Goal: Task Accomplishment & Management: Complete application form

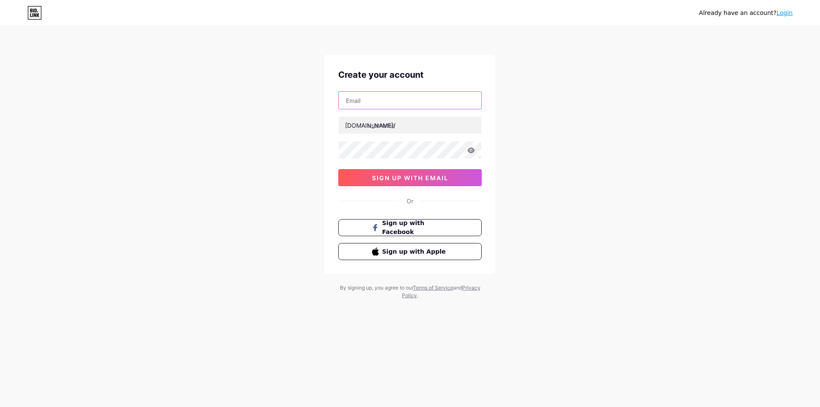
click at [377, 106] on input "text" at bounding box center [410, 100] width 143 height 17
type input "[EMAIL_ADDRESS][DOMAIN_NAME]"
click at [394, 125] on input "text" at bounding box center [410, 125] width 143 height 17
type input "amazon4dgame"
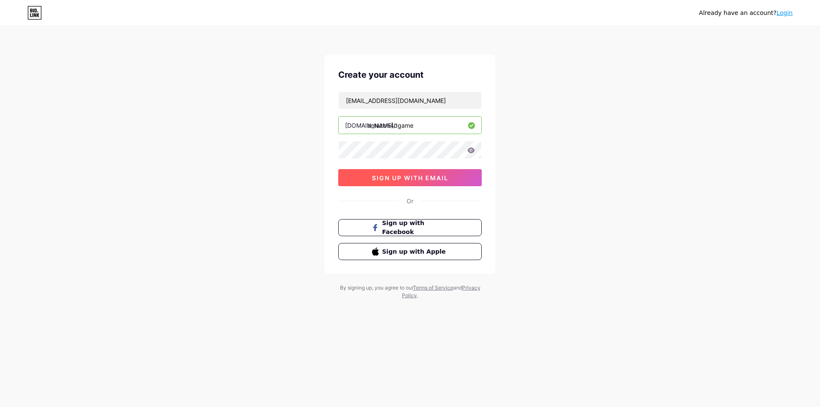
click at [436, 177] on span "sign up with email" at bounding box center [410, 177] width 76 height 7
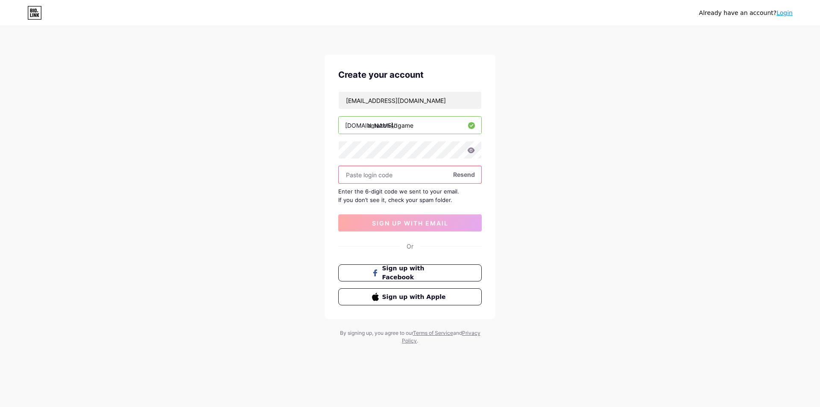
click at [386, 177] on input "text" at bounding box center [410, 174] width 143 height 17
type input "670374"
click at [742, 246] on div "Already have an account? Login Create your account [EMAIL_ADDRESS][DOMAIN_NAME]…" at bounding box center [410, 186] width 820 height 372
click at [462, 223] on button "sign up with email" at bounding box center [410, 222] width 144 height 17
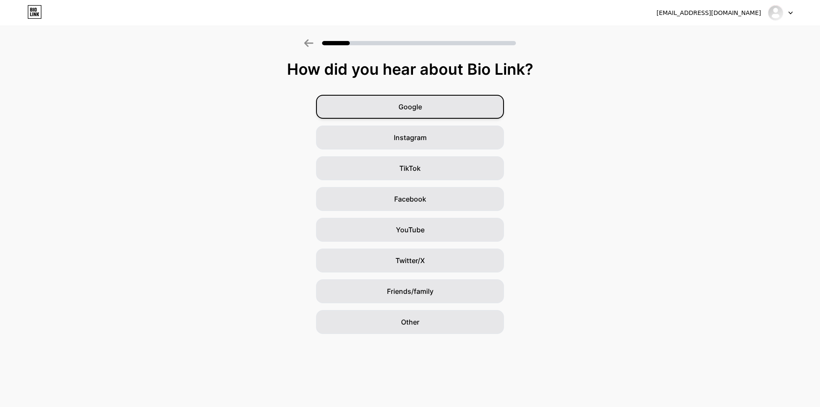
click at [447, 110] on div "Google" at bounding box center [410, 107] width 188 height 24
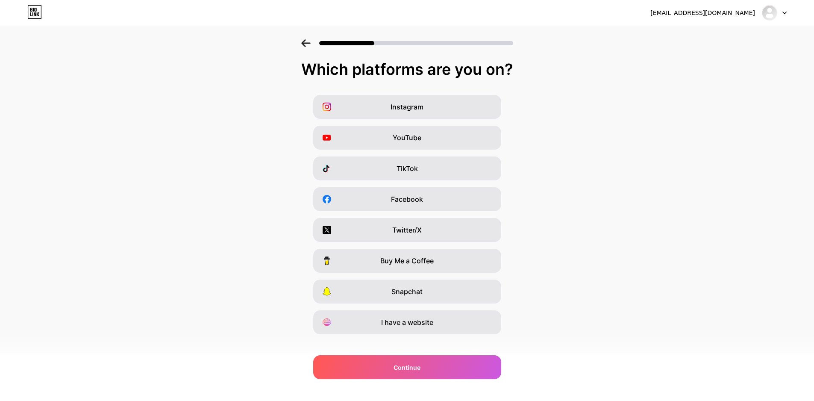
click at [447, 110] on div "Instagram" at bounding box center [407, 107] width 188 height 24
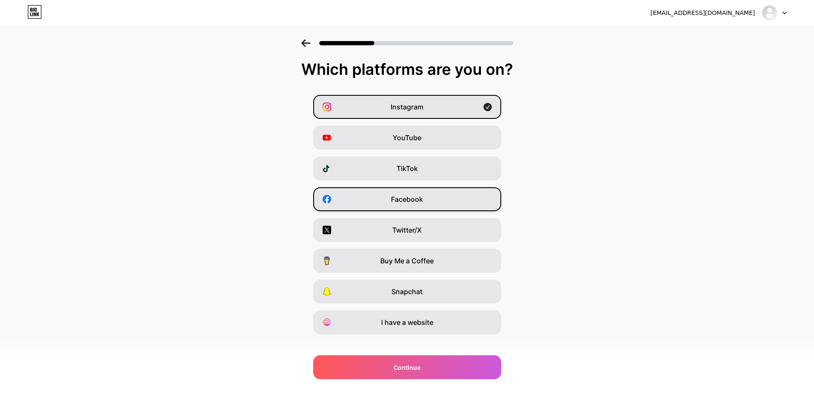
click at [439, 202] on div "Facebook" at bounding box center [407, 199] width 188 height 24
click at [440, 235] on div "Twitter/X" at bounding box center [407, 230] width 188 height 24
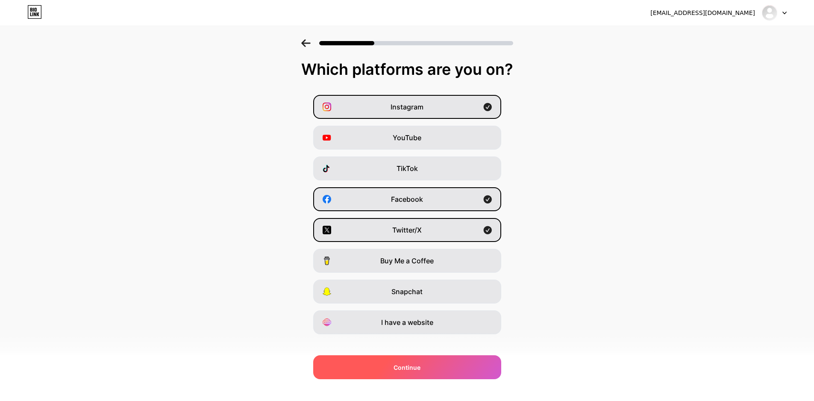
drag, startPoint x: 442, startPoint y: 314, endPoint x: 473, endPoint y: 374, distance: 67.8
click at [442, 315] on div "I have a website" at bounding box center [407, 322] width 188 height 24
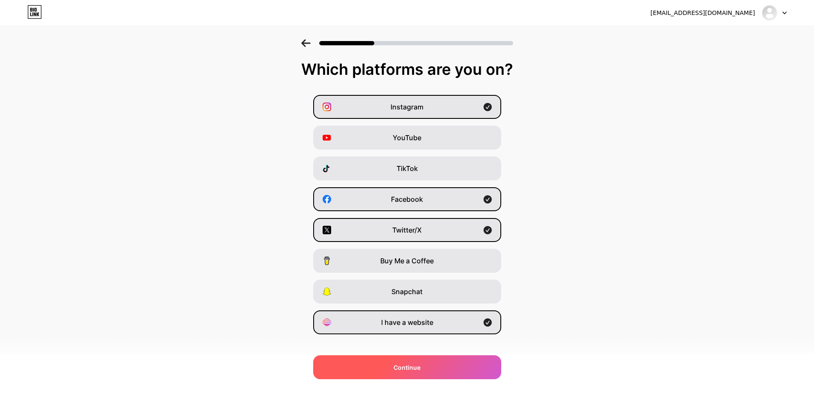
drag, startPoint x: 468, startPoint y: 373, endPoint x: 546, endPoint y: 334, distance: 87.3
click at [468, 372] on div "Continue" at bounding box center [407, 367] width 188 height 24
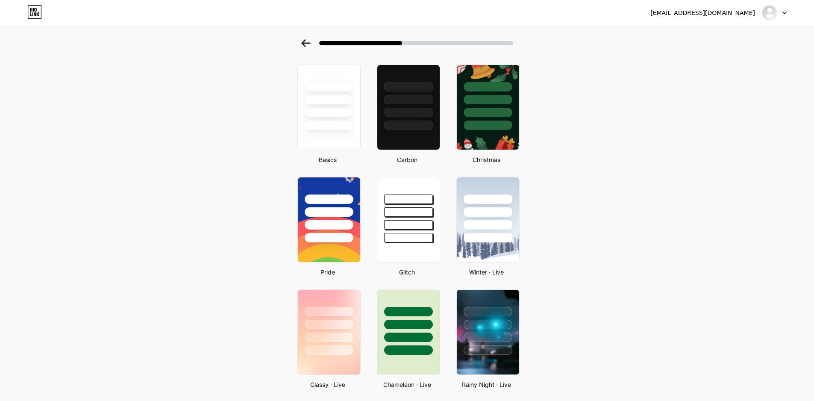
scroll to position [85, 0]
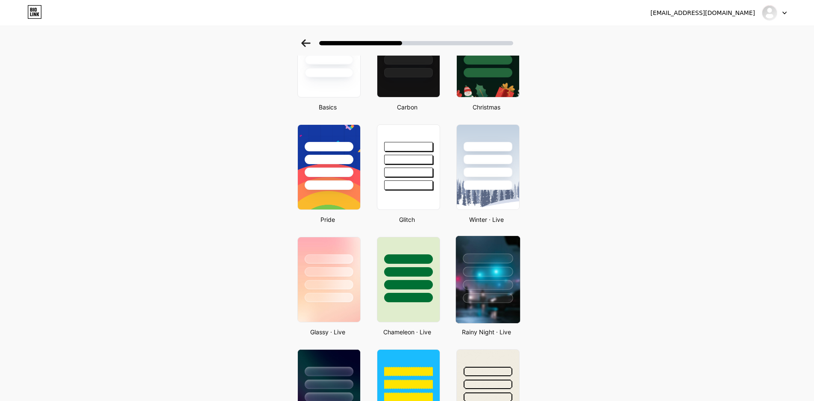
click at [500, 291] on div at bounding box center [487, 269] width 64 height 67
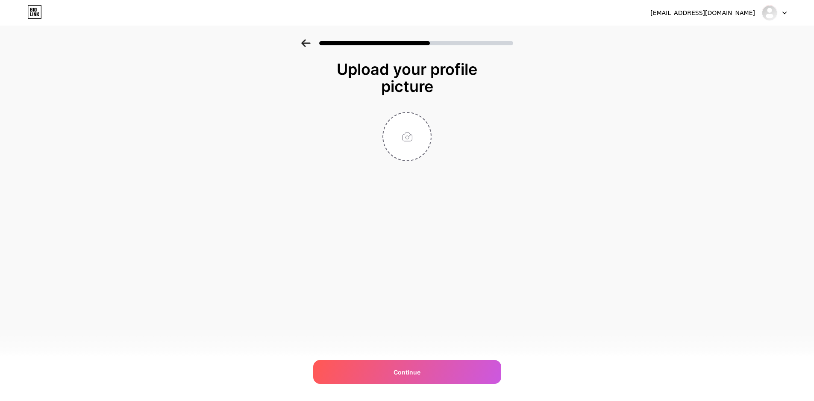
scroll to position [0, 0]
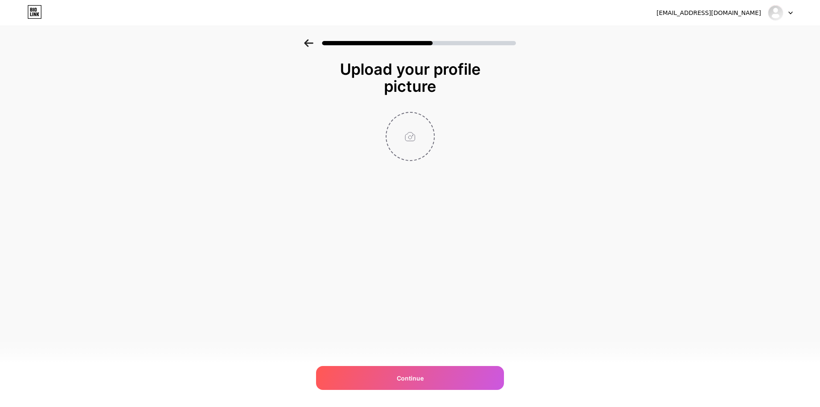
click at [422, 143] on input "file" at bounding box center [410, 136] width 47 height 47
type input "C:\fakepath\AMAZON4D LOGO.png"
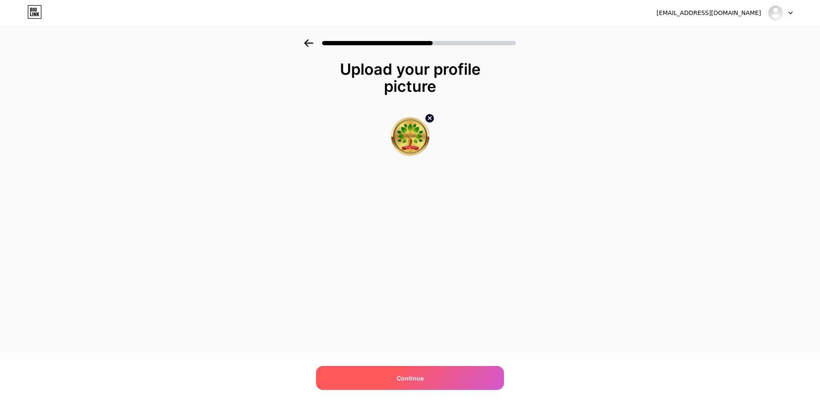
drag, startPoint x: 420, startPoint y: 375, endPoint x: 456, endPoint y: 337, distance: 52.3
click at [420, 375] on span "Continue" at bounding box center [410, 378] width 27 height 9
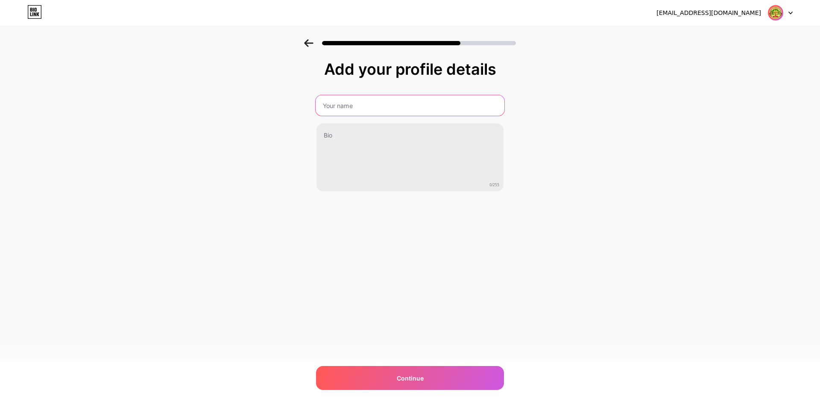
click at [344, 108] on input "text" at bounding box center [410, 105] width 189 height 21
type input "Amazon4d"
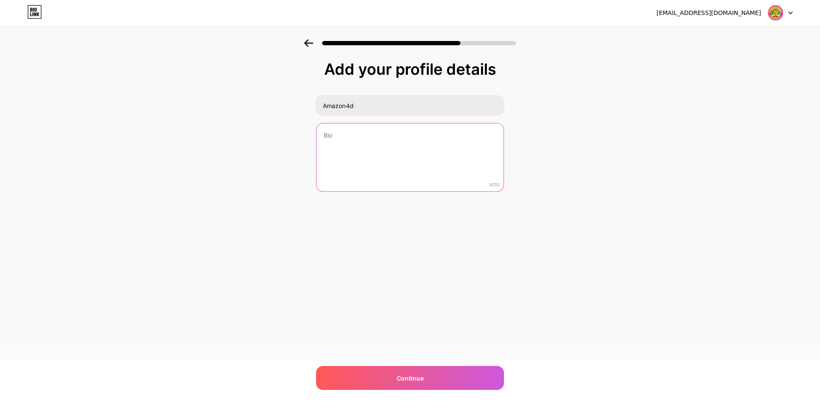
click at [437, 148] on textarea at bounding box center [410, 157] width 187 height 69
click at [493, 188] on textarea at bounding box center [410, 158] width 189 height 70
drag, startPoint x: 501, startPoint y: 187, endPoint x: 491, endPoint y: 186, distance: 10.3
click at [491, 186] on div "0/255" at bounding box center [410, 158] width 190 height 70
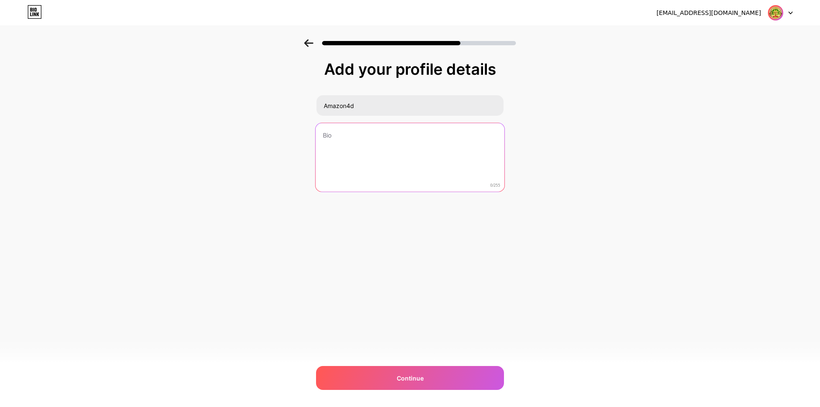
click at [376, 149] on textarea at bounding box center [410, 158] width 189 height 70
paste textarea "Agen game slot terbaik via QRIS masa kini hadir dengan layanan deposit dan with…"
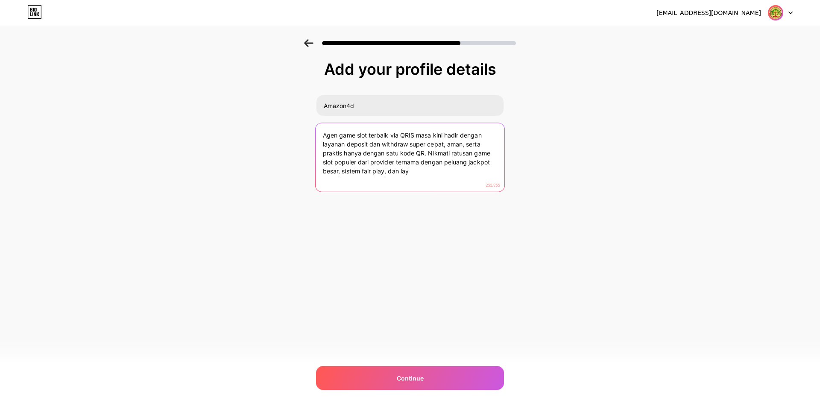
drag, startPoint x: 411, startPoint y: 172, endPoint x: 385, endPoint y: 171, distance: 26.1
click at [385, 171] on textarea "Agen game slot terbaik via QRIS masa kini hadir dengan layanan deposit dan with…" at bounding box center [410, 158] width 189 height 70
click at [343, 171] on textarea "Agen game slot terbaik via QRIS masa kini hadir dengan layanan deposit dan with…" at bounding box center [410, 158] width 189 height 70
click at [407, 175] on textarea "Agen game slot terbaik via QRIS masa kini hadir dengan layanan deposit dan with…" at bounding box center [410, 158] width 189 height 70
type textarea "Agen game slot terbaik via QRIS masa kini hadir dengan layanan deposit dan with…"
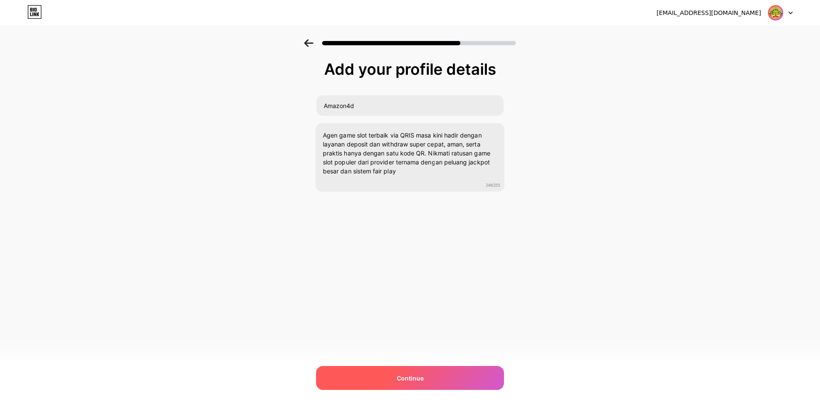
click at [409, 374] on span "Continue" at bounding box center [410, 378] width 27 height 9
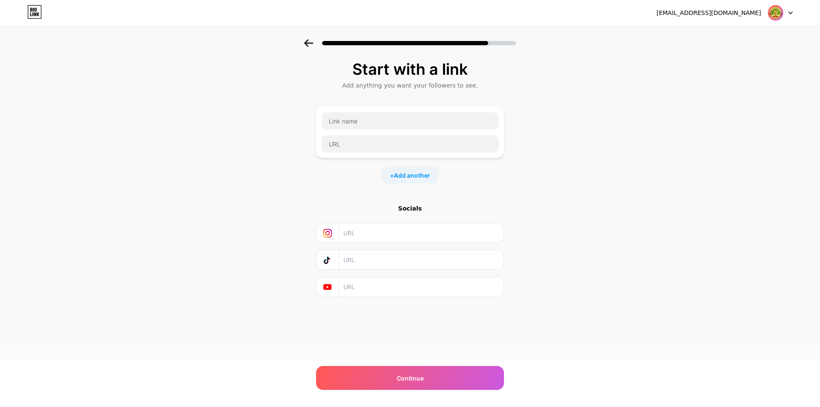
click at [382, 236] on input "text" at bounding box center [420, 232] width 155 height 19
paste input "[URL][DOMAIN_NAME]"
type input "[URL][DOMAIN_NAME]"
click at [365, 120] on input "text" at bounding box center [410, 120] width 177 height 17
click at [365, 123] on input "text" at bounding box center [410, 120] width 177 height 17
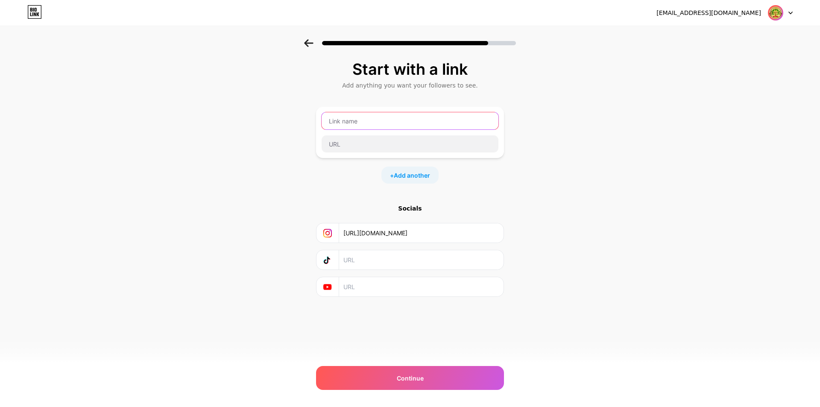
paste input "Whatsapp Official Amazon4d"
type input "Whatsapp Official Amazon4d"
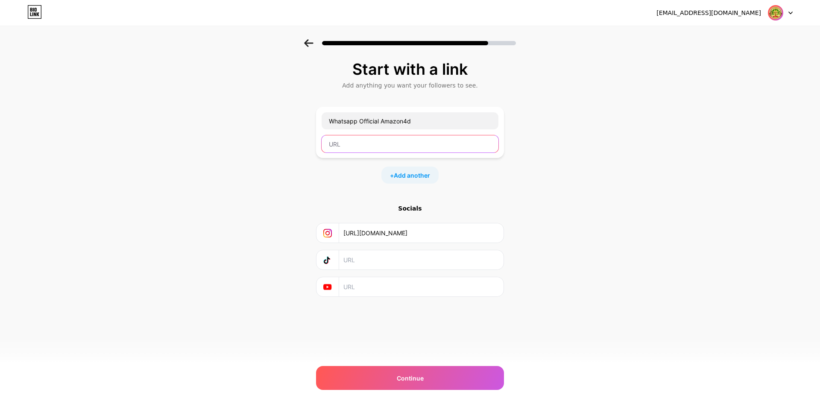
click at [382, 146] on input "text" at bounding box center [410, 143] width 177 height 17
paste input "[URL][DOMAIN_NAME]"
type input "[URL][DOMAIN_NAME]"
click at [391, 174] on div "+ Add another" at bounding box center [409, 175] width 57 height 17
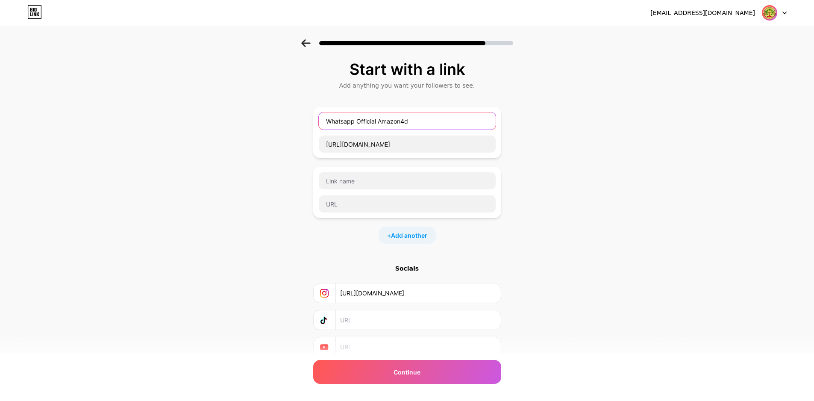
click at [346, 121] on input "Whatsapp Official Amazon4d" at bounding box center [407, 120] width 177 height 17
drag, startPoint x: 346, startPoint y: 121, endPoint x: 391, endPoint y: 121, distance: 45.3
click at [391, 121] on input "Whatsapp Official Amazon4d" at bounding box center [407, 120] width 177 height 17
paste input "Link Login"
type input "Link Login Amazon4d"
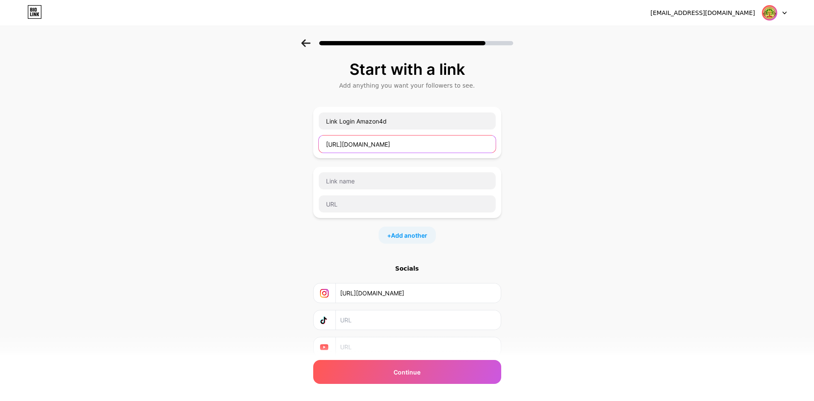
click at [337, 145] on input "[URL][DOMAIN_NAME]" at bounding box center [407, 143] width 177 height 17
paste input "[DOMAIN_NAME][URL]"
type input "[URL][DOMAIN_NAME]"
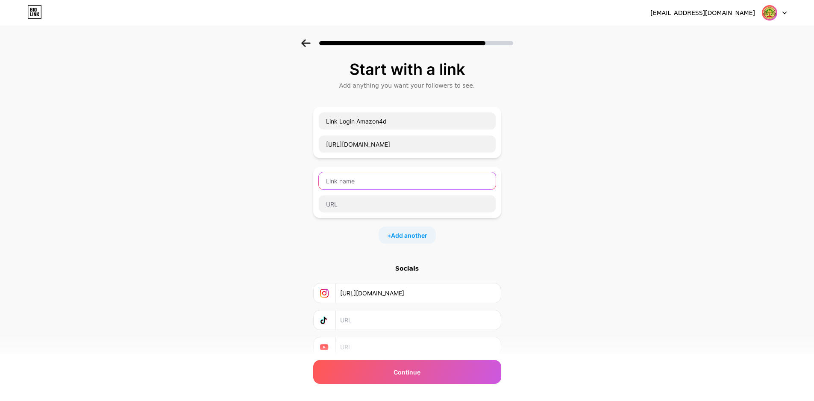
click at [366, 183] on input "text" at bounding box center [407, 180] width 177 height 17
paste input "Link Alternatif Amazon4d"
type input "Link Alternatif Amazon4d"
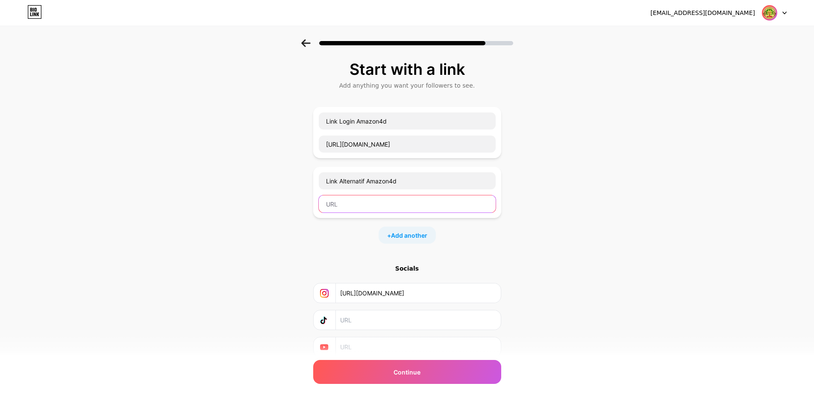
click at [337, 204] on input "text" at bounding box center [407, 203] width 177 height 17
paste input "[URL][DOMAIN_NAME]"
type input "[URL][DOMAIN_NAME]"
click at [401, 231] on span "Add another" at bounding box center [409, 235] width 36 height 9
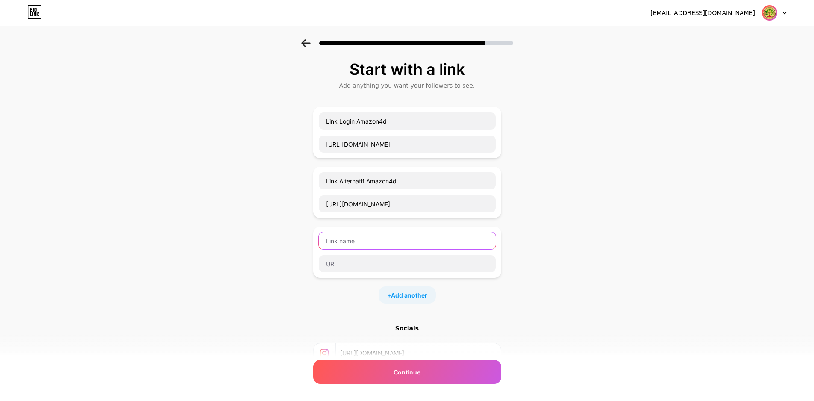
click at [363, 237] on input "text" at bounding box center [407, 240] width 177 height 17
paste input "Livechat Official Amazon4d"
type input "Livechat Official Amazon4d"
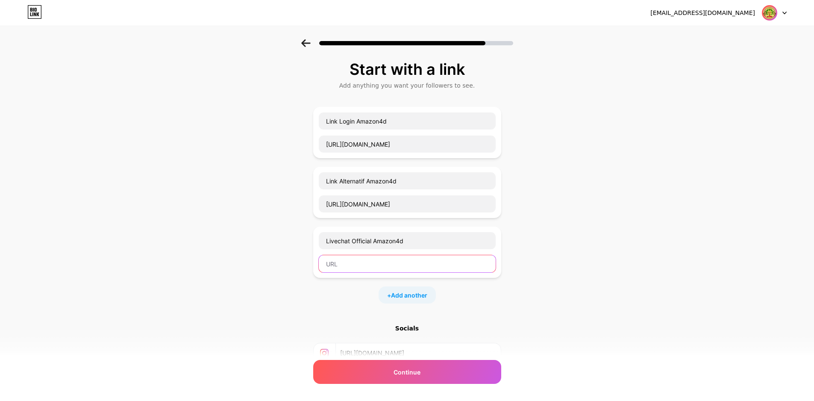
click at [393, 266] on input "text" at bounding box center [407, 263] width 177 height 17
paste input "[URL][DOMAIN_NAME]"
type input "[URL][DOMAIN_NAME]"
click at [394, 292] on span "Add another" at bounding box center [409, 294] width 36 height 9
click at [371, 298] on input "text" at bounding box center [407, 300] width 177 height 17
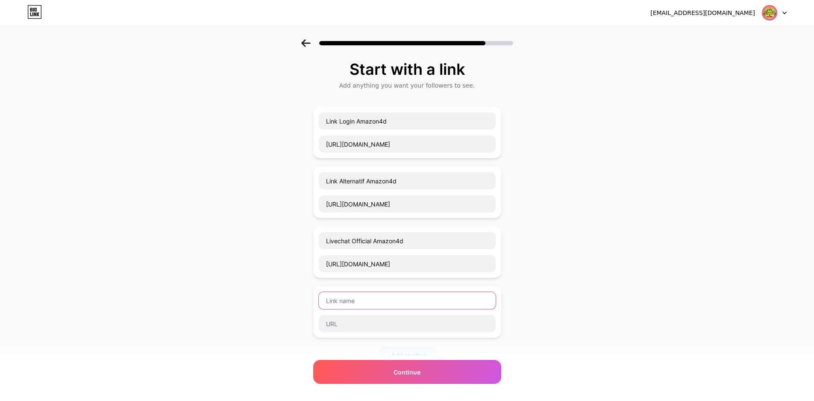
paste input "Telegram Official Amazon4d"
type input "Telegram Official Amazon4d"
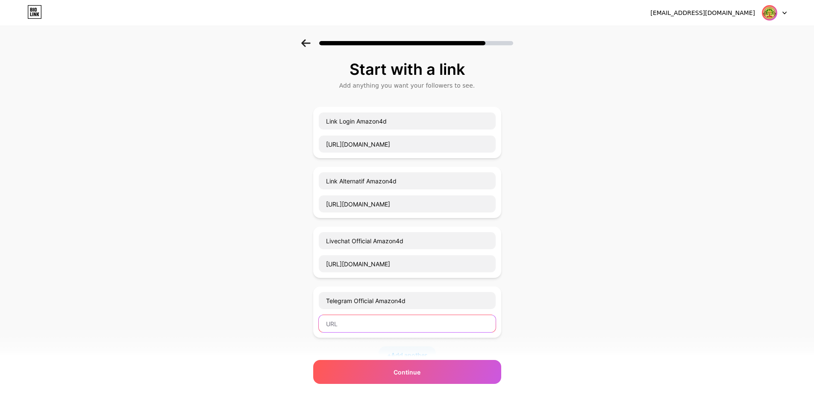
click at [391, 319] on input "text" at bounding box center [407, 323] width 177 height 17
paste input "[URL][DOMAIN_NAME]"
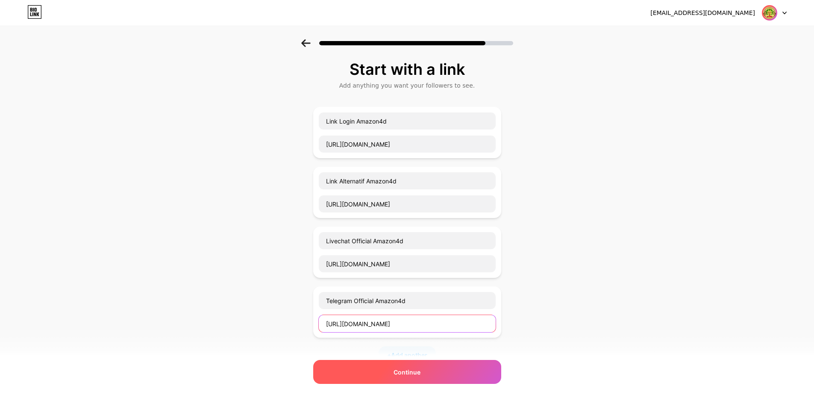
type input "[URL][DOMAIN_NAME]"
click at [382, 365] on div "Continue" at bounding box center [407, 372] width 188 height 24
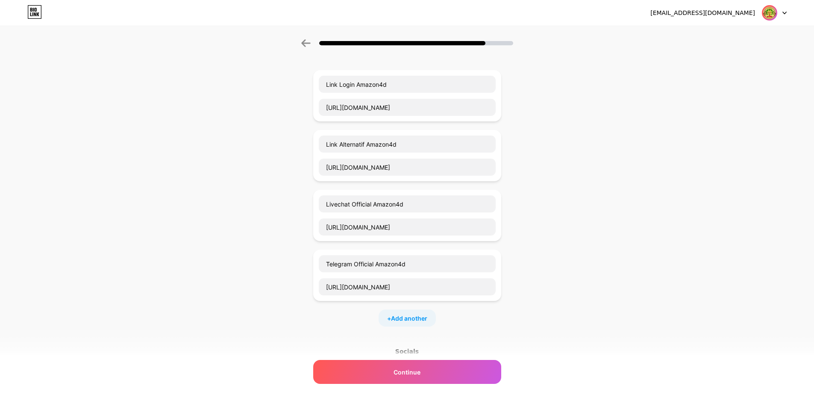
scroll to position [85, 0]
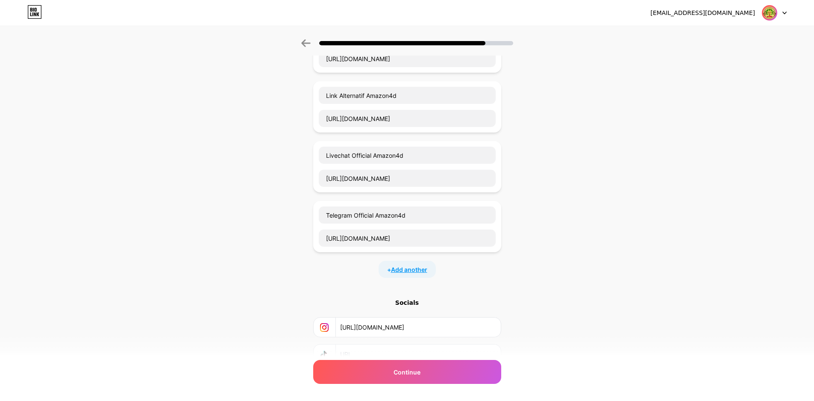
click at [396, 273] on span "Add another" at bounding box center [409, 269] width 36 height 9
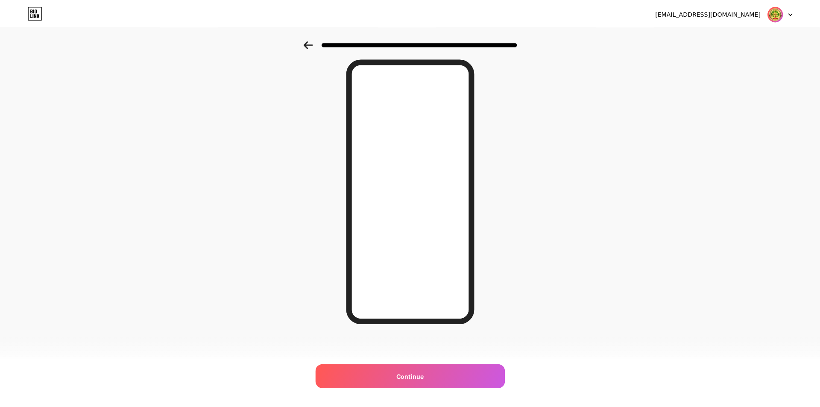
scroll to position [0, 0]
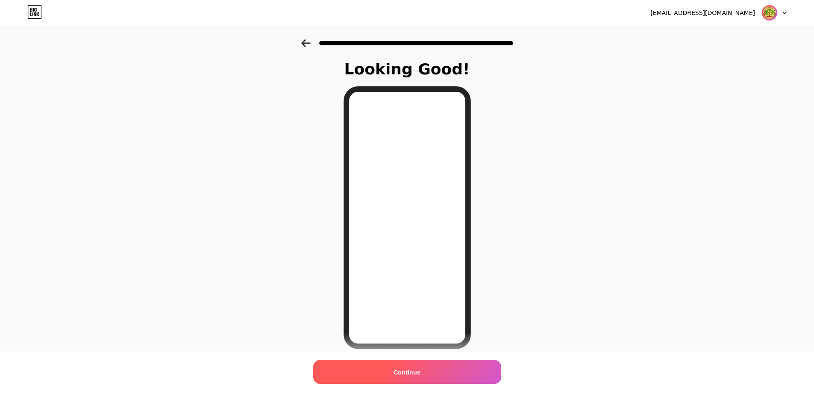
click at [395, 368] on div "Continue" at bounding box center [407, 372] width 188 height 24
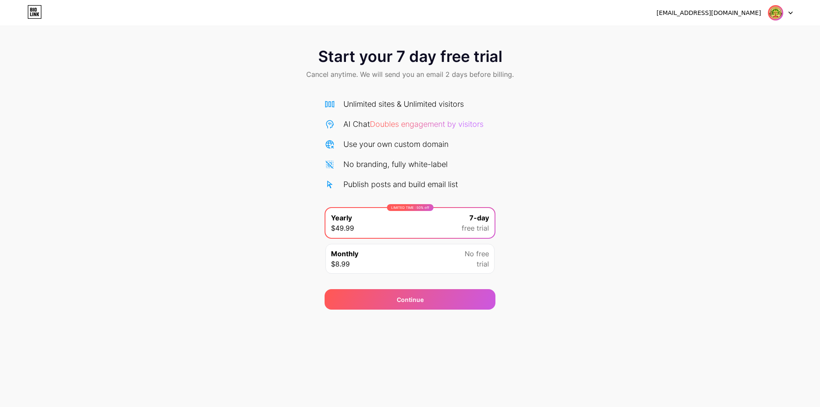
click at [466, 260] on div "No free trial" at bounding box center [477, 259] width 24 height 21
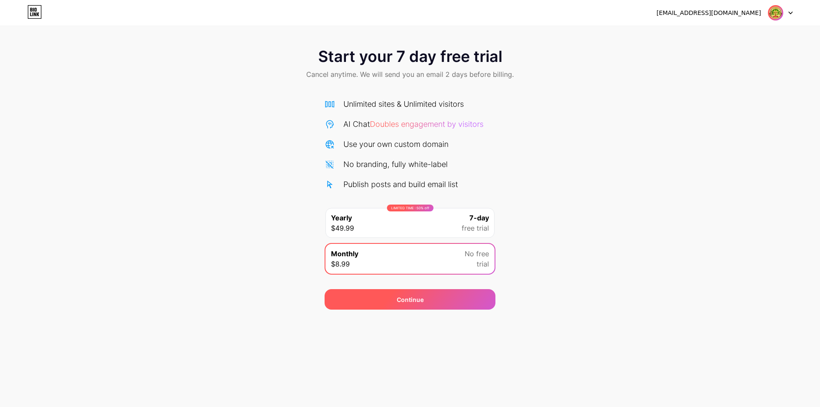
click at [422, 297] on div "Continue" at bounding box center [410, 299] width 27 height 9
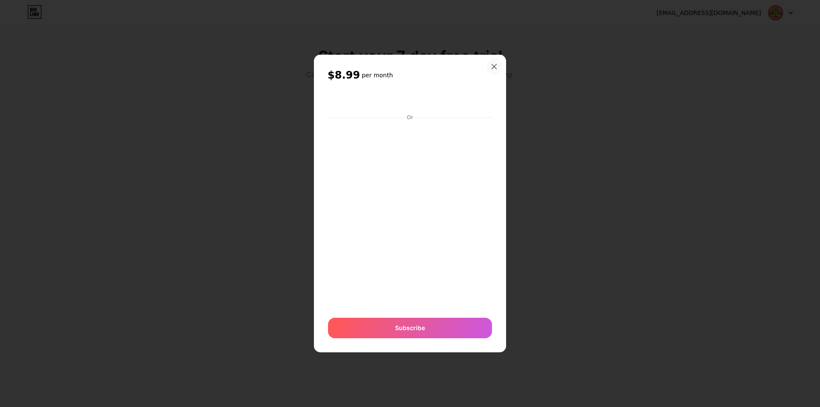
click at [497, 66] on icon at bounding box center [494, 66] width 7 height 7
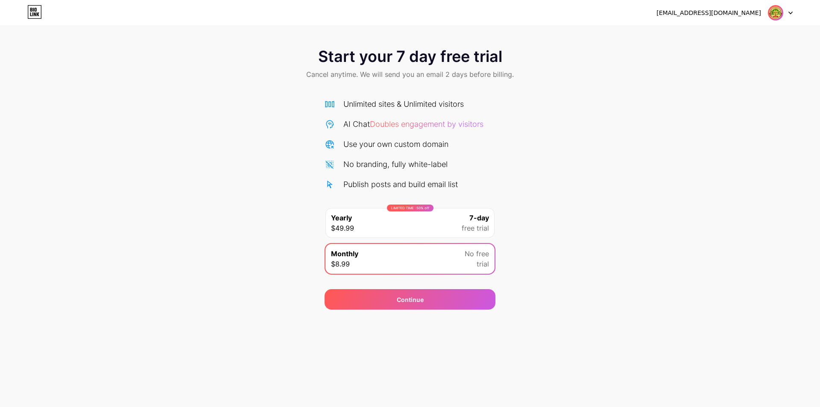
click at [789, 17] on div at bounding box center [780, 12] width 25 height 15
click at [577, 84] on div "Start your 7 day free trial Cancel anytime. We will send you an email 2 days be…" at bounding box center [410, 64] width 820 height 50
